Goal: Transaction & Acquisition: Purchase product/service

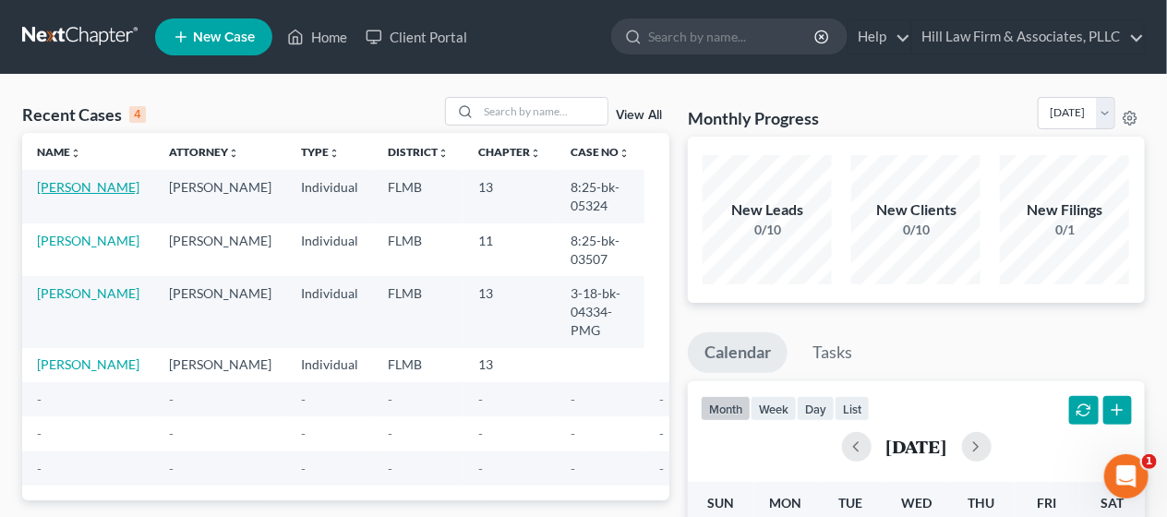
click at [72, 189] on link "[PERSON_NAME]" at bounding box center [88, 187] width 103 height 16
select select "2"
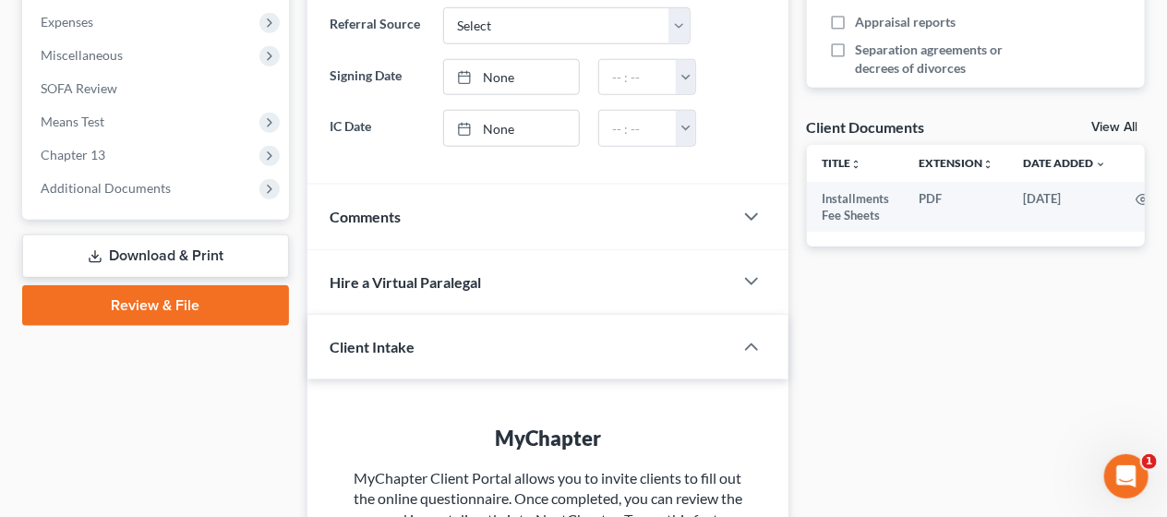
scroll to position [615, 0]
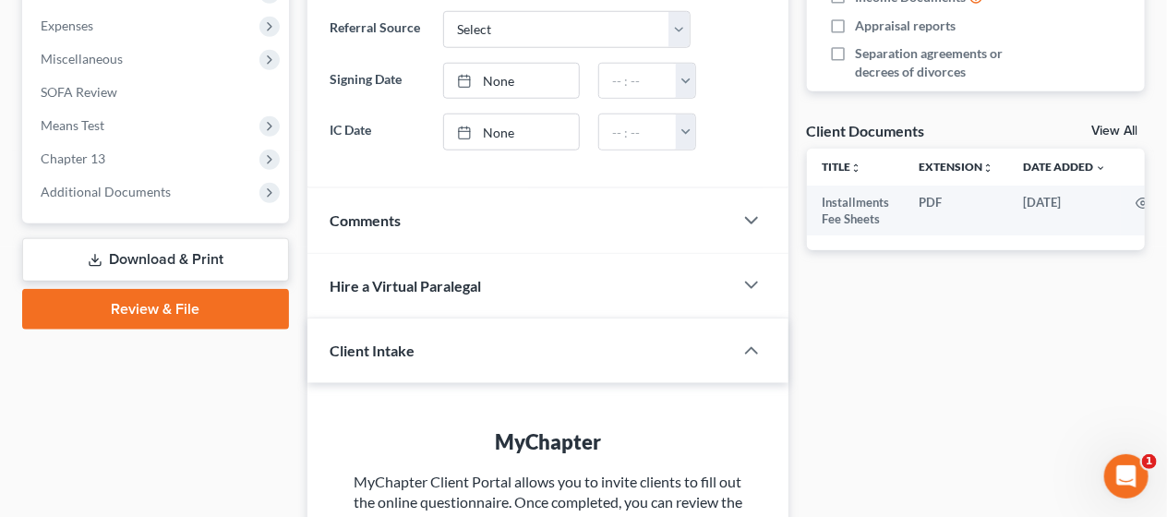
click at [111, 306] on link "Review & File" at bounding box center [155, 309] width 267 height 41
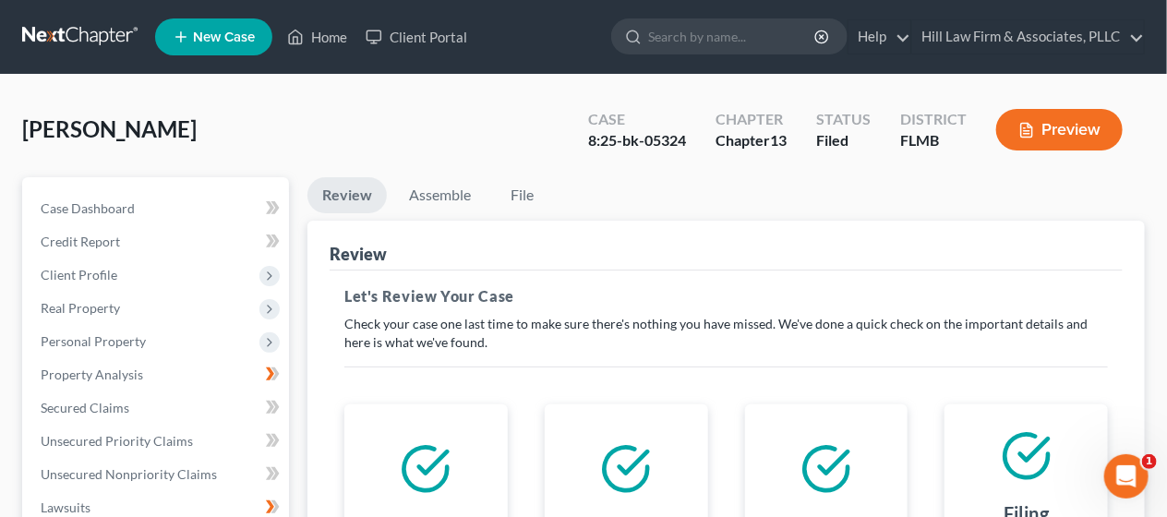
click at [1027, 131] on line "button" at bounding box center [1027, 131] width 6 height 0
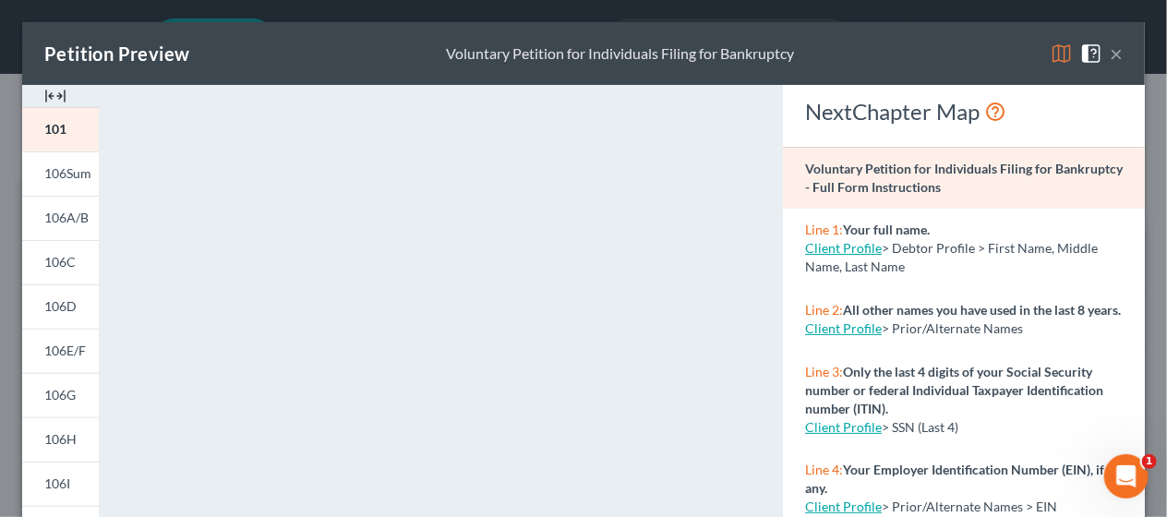
click at [1111, 54] on button "×" at bounding box center [1116, 53] width 13 height 22
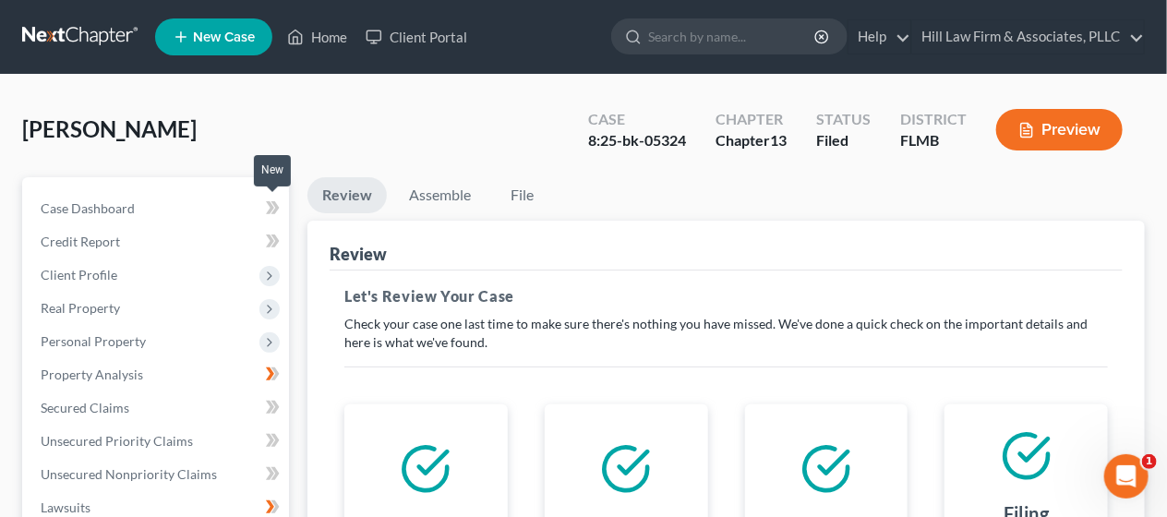
click at [275, 205] on icon at bounding box center [276, 207] width 8 height 13
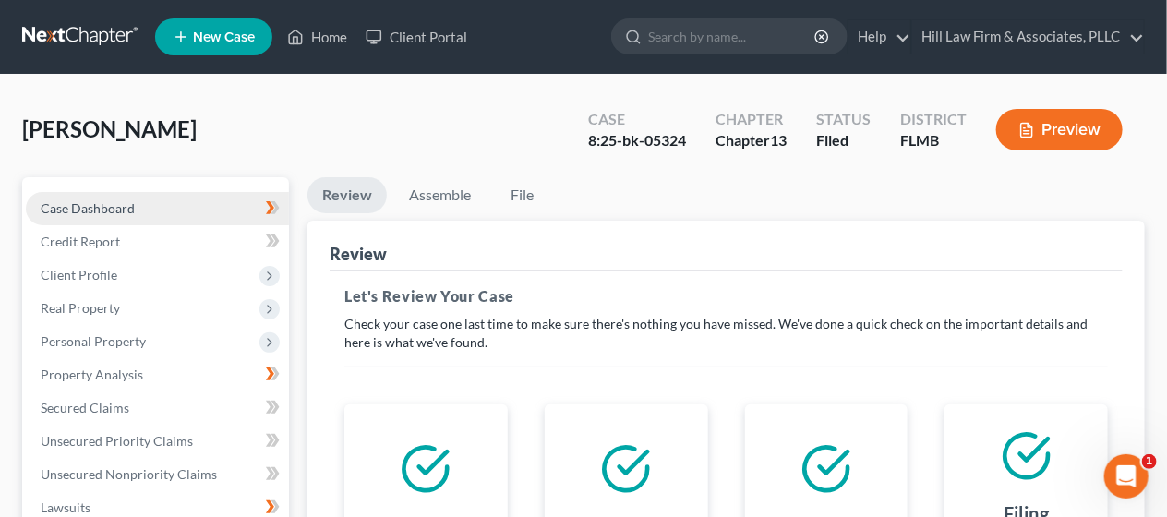
click at [216, 201] on link "Case Dashboard" at bounding box center [157, 208] width 263 height 33
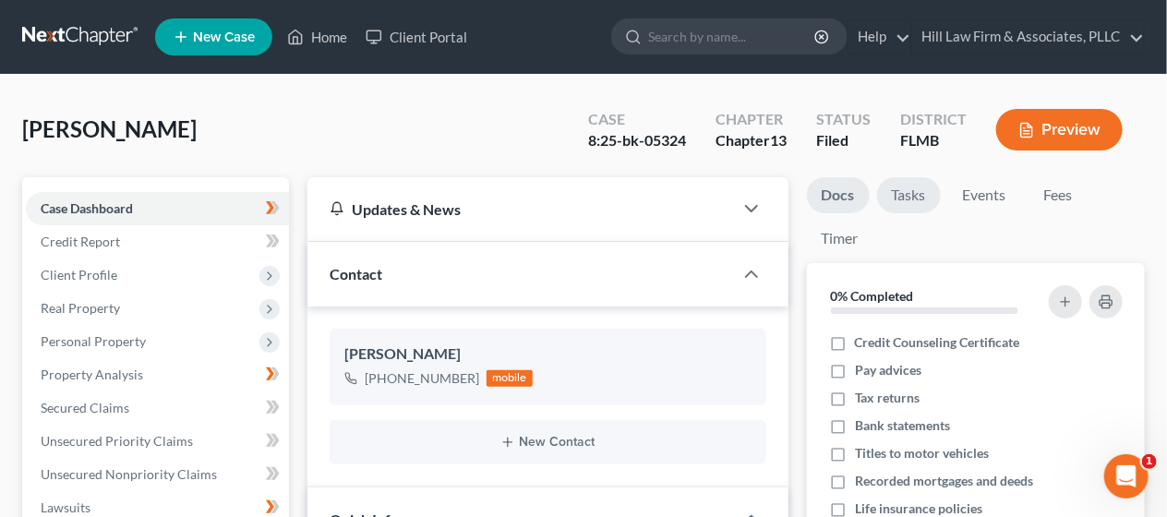
click at [919, 196] on link "Tasks" at bounding box center [909, 195] width 64 height 36
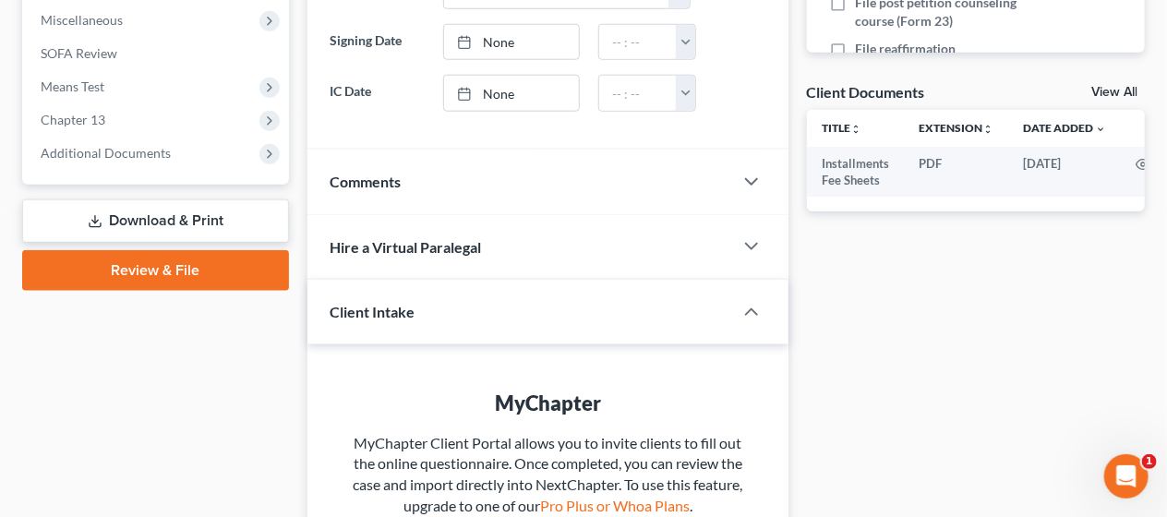
scroll to position [656, 0]
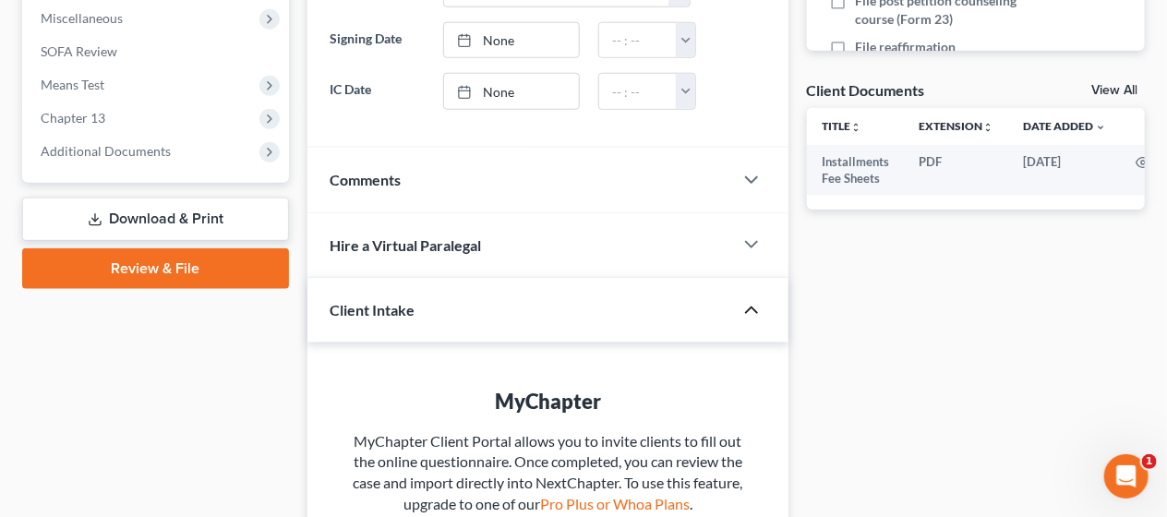
click at [749, 312] on icon "button" at bounding box center [752, 310] width 22 height 22
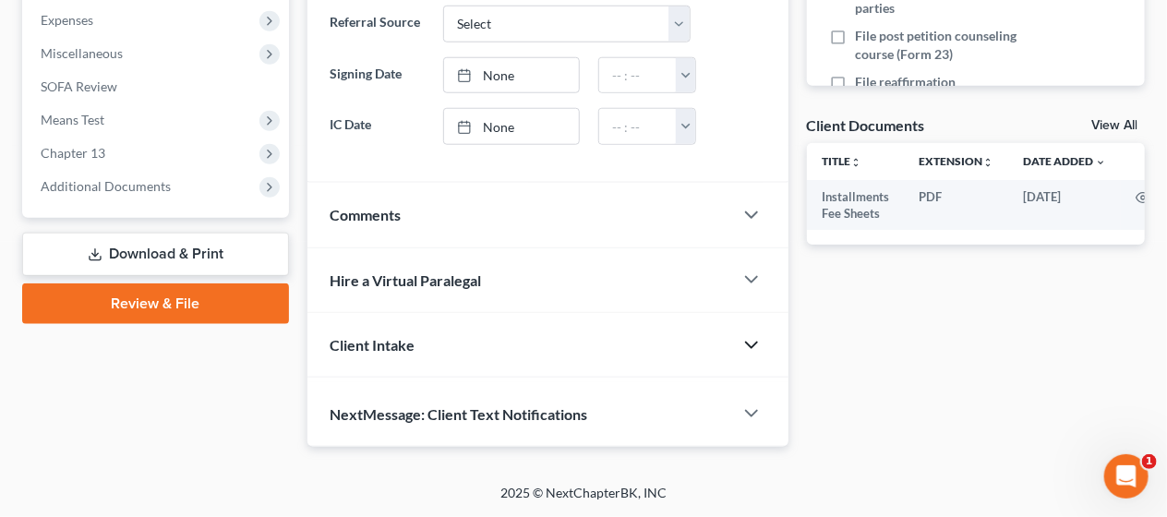
scroll to position [613, 0]
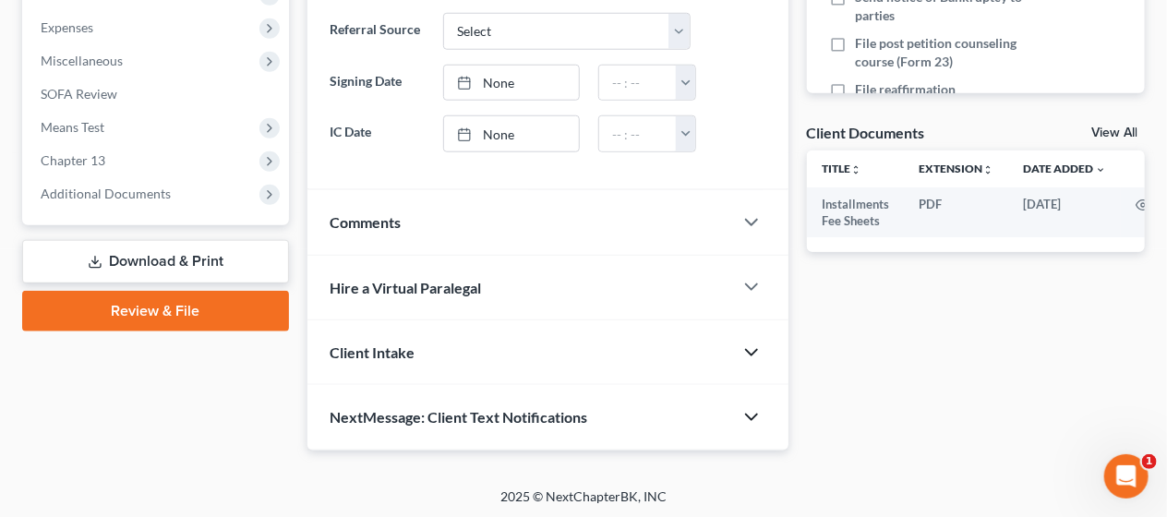
click at [752, 410] on icon "button" at bounding box center [752, 417] width 22 height 22
click at [873, 413] on div "Docs Tasks Events Fees Timer 0% Completed Nothing here yet! Credit Counseling C…" at bounding box center [976, 95] width 357 height 1062
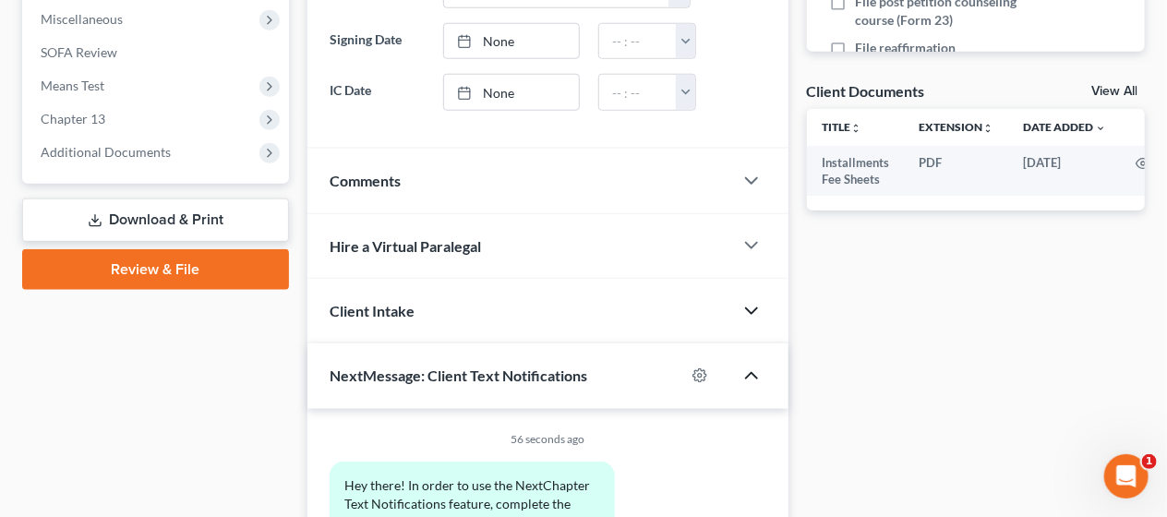
scroll to position [736, 0]
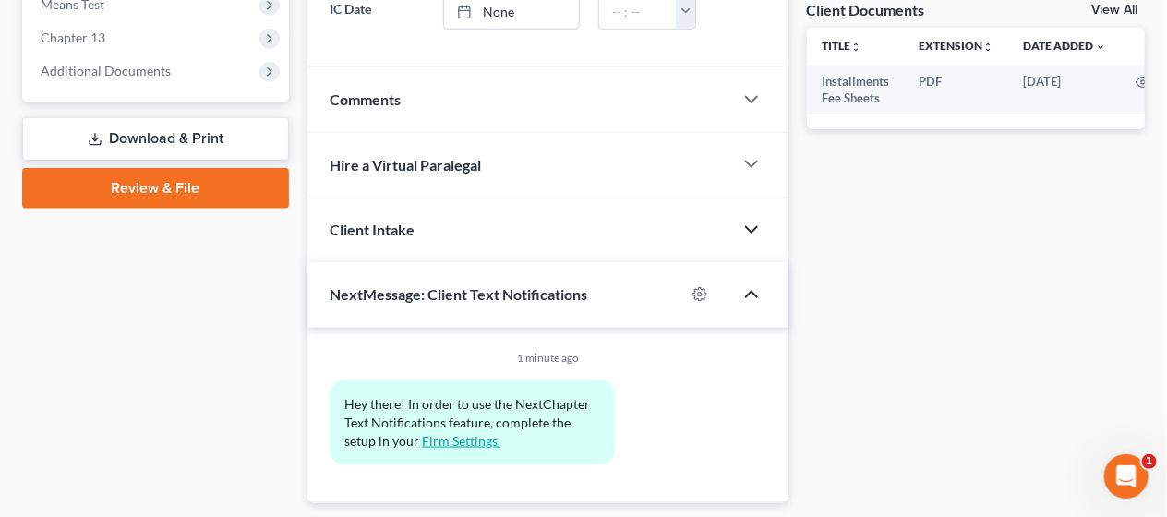
click at [468, 433] on link "Firm Settings." at bounding box center [461, 441] width 79 height 16
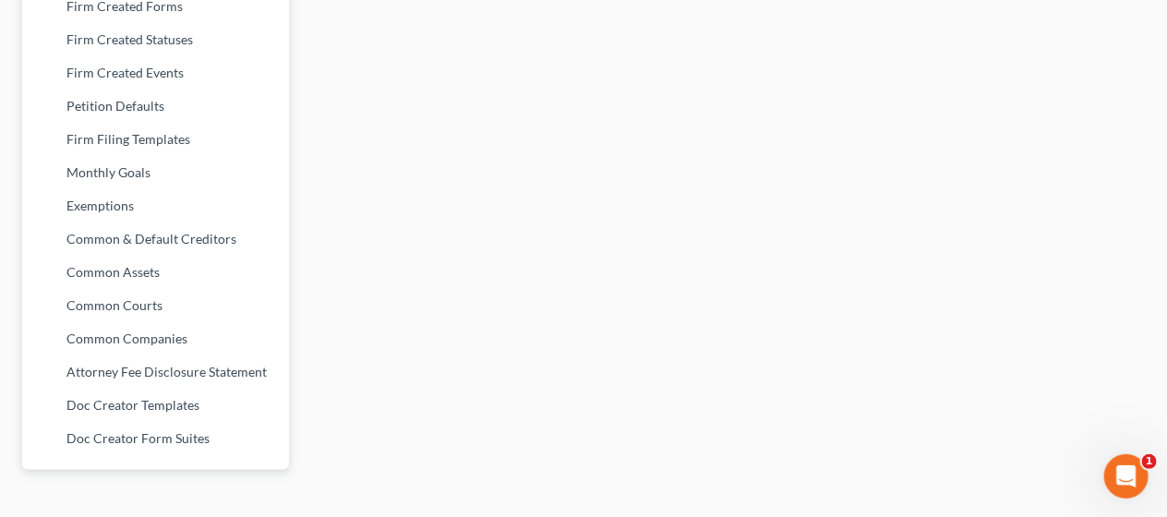
scroll to position [862, 0]
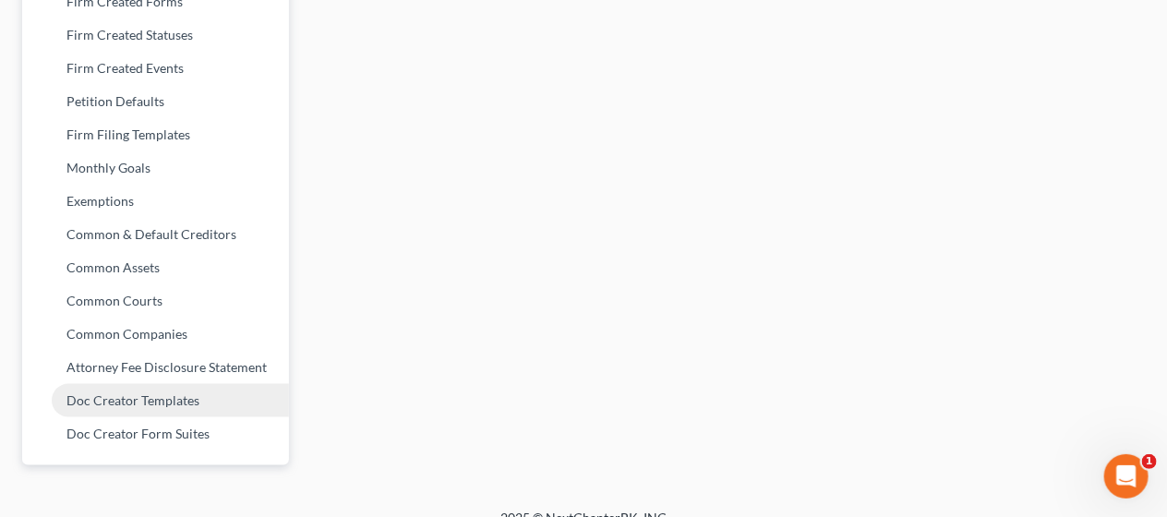
click at [147, 397] on link "Doc Creator Templates" at bounding box center [155, 400] width 267 height 33
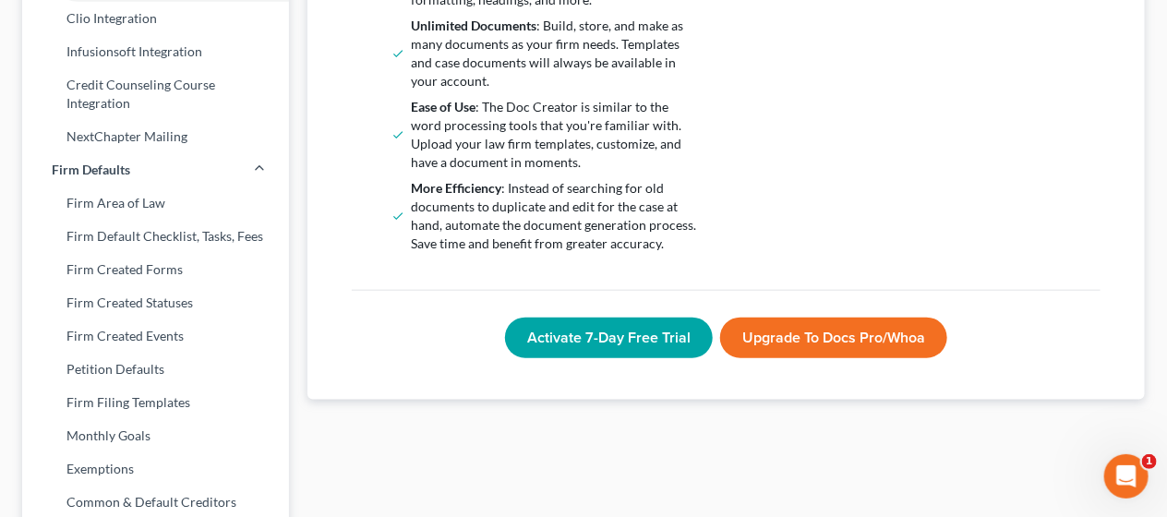
scroll to position [615, 0]
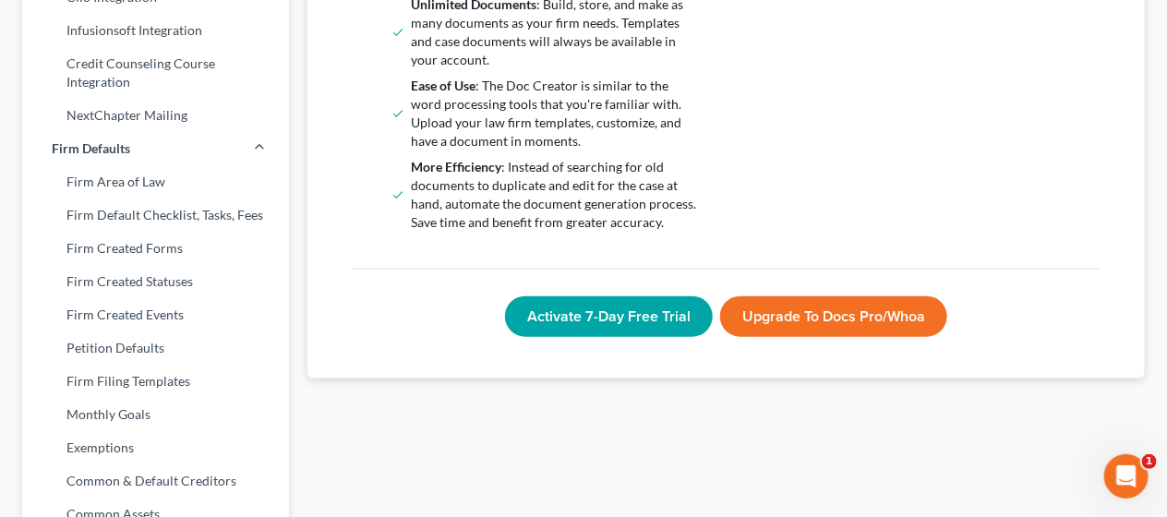
click at [790, 318] on link "Upgrade to Docs Pro/Whoa" at bounding box center [833, 316] width 227 height 41
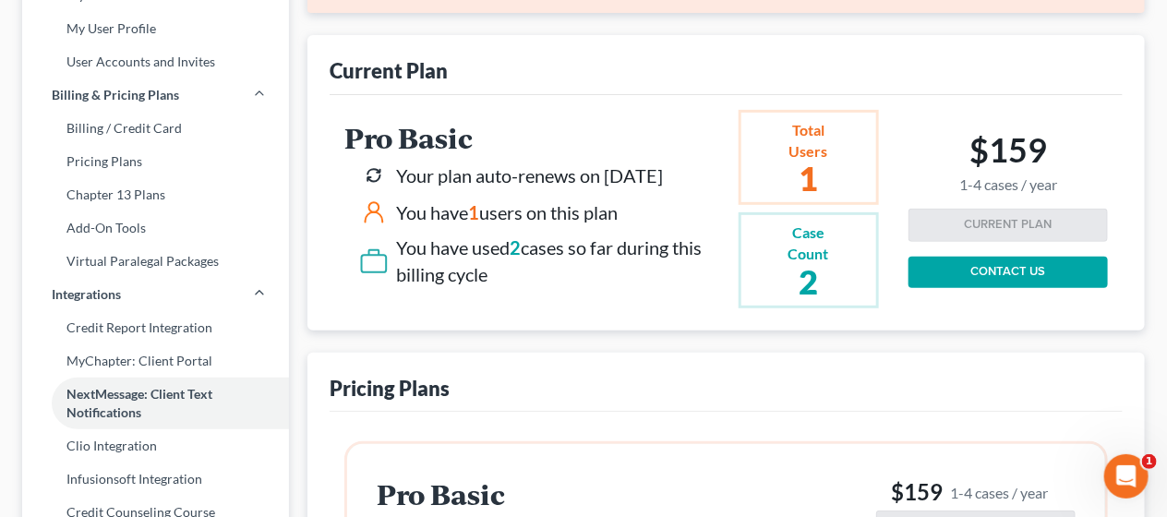
scroll to position [163, 0]
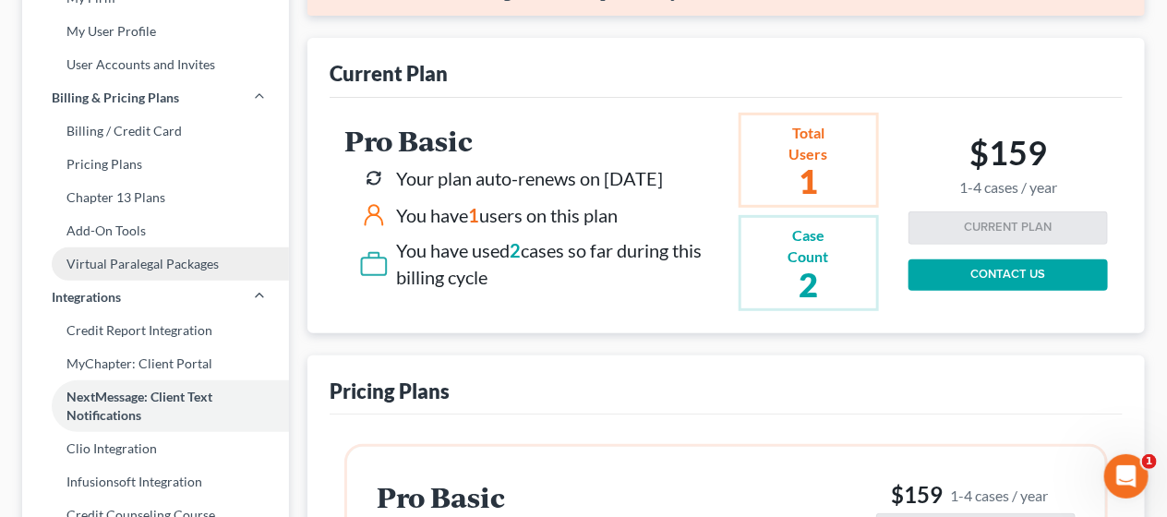
click at [166, 259] on link "Virtual Paralegal Packages" at bounding box center [155, 264] width 267 height 33
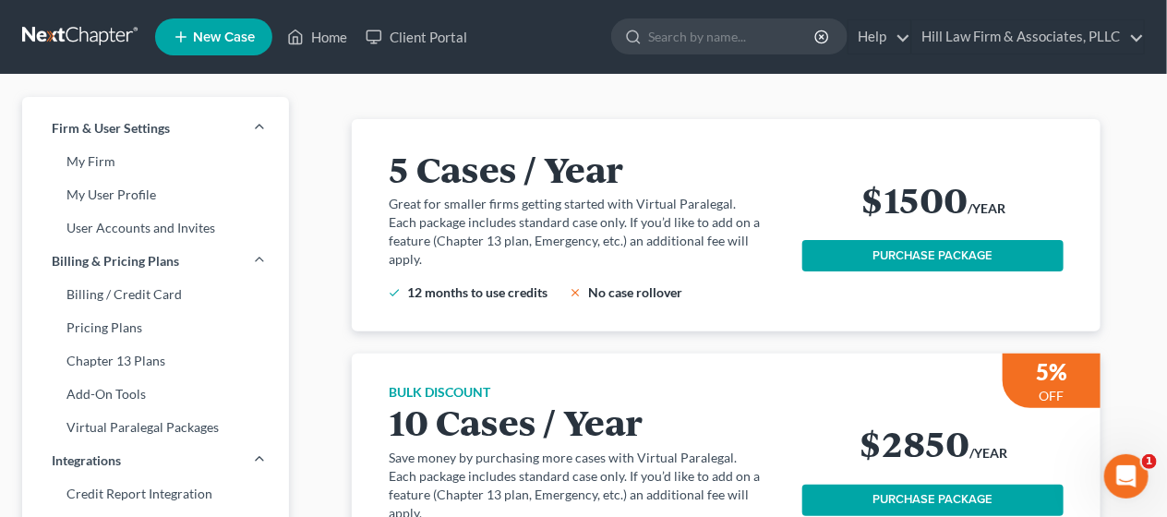
click at [887, 250] on button "PURCHASE PACKAGE" at bounding box center [933, 255] width 261 height 31
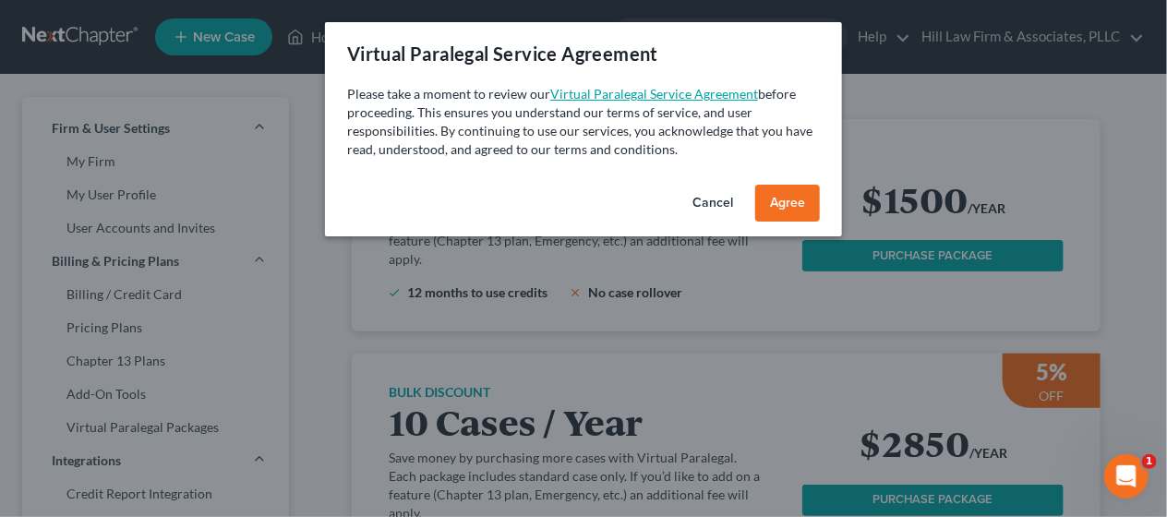
click at [671, 92] on link "Virtual Paralegal Service Agreement" at bounding box center [654, 94] width 208 height 16
click at [702, 193] on button "Cancel" at bounding box center [713, 203] width 70 height 37
